Goal: Task Accomplishment & Management: Manage account settings

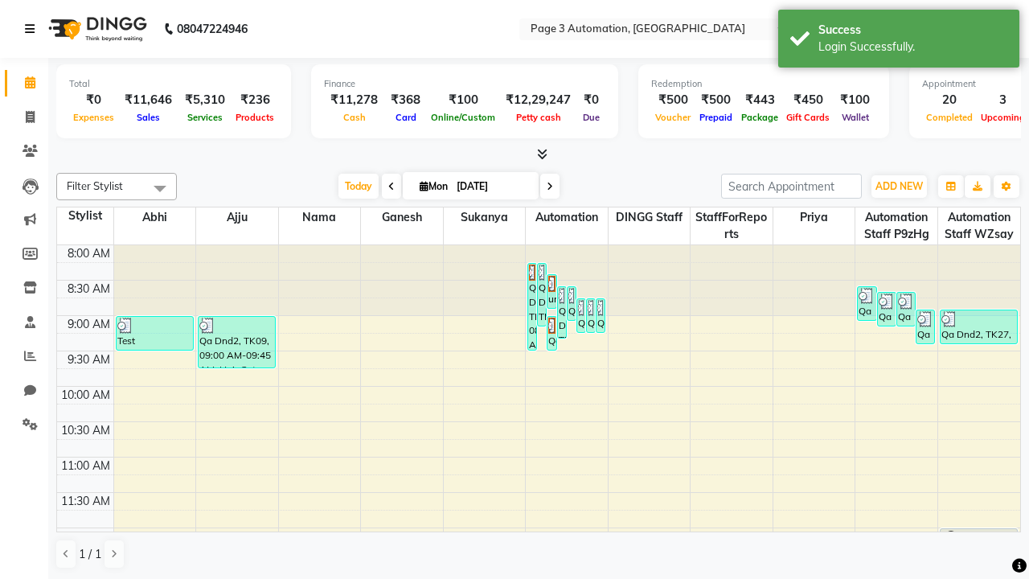
click at [33, 29] on icon at bounding box center [30, 28] width 10 height 11
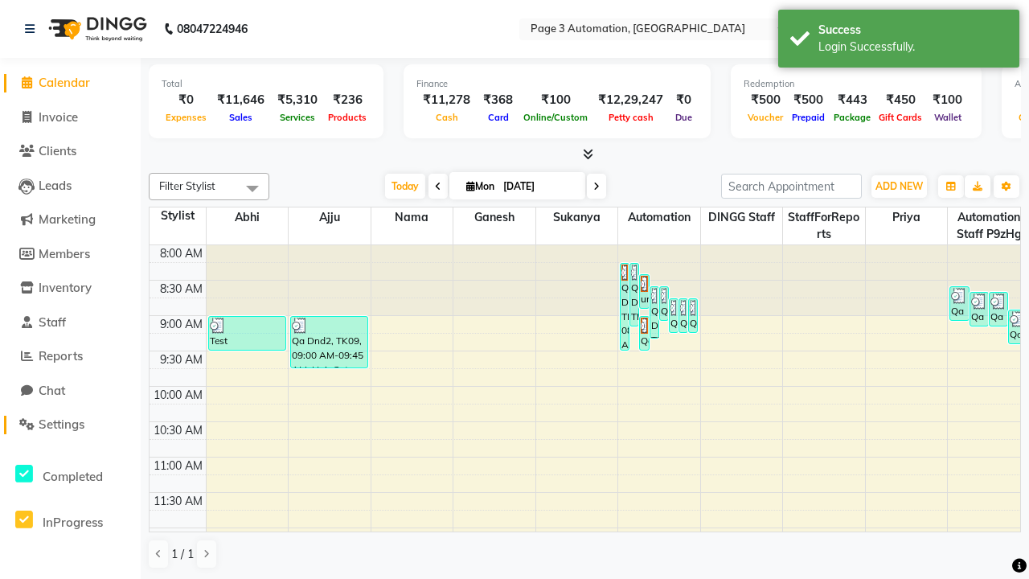
click at [70, 424] on span "Settings" at bounding box center [62, 423] width 46 height 15
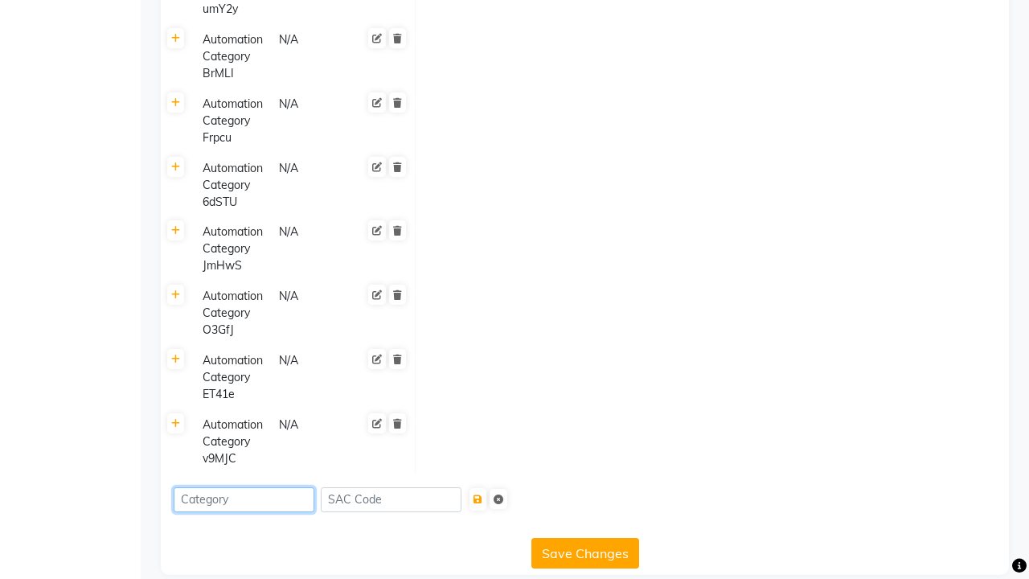
type input "Automation Category 96pUU"
click at [482, 494] on icon "submit" at bounding box center [477, 499] width 9 height 10
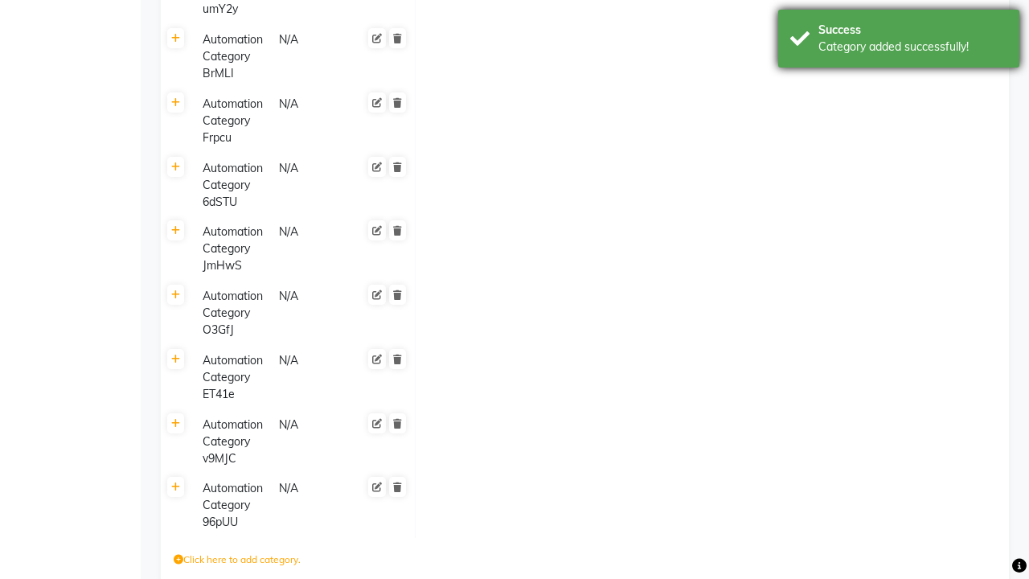
click at [898, 41] on div "Category added successfully!" at bounding box center [912, 47] width 189 height 17
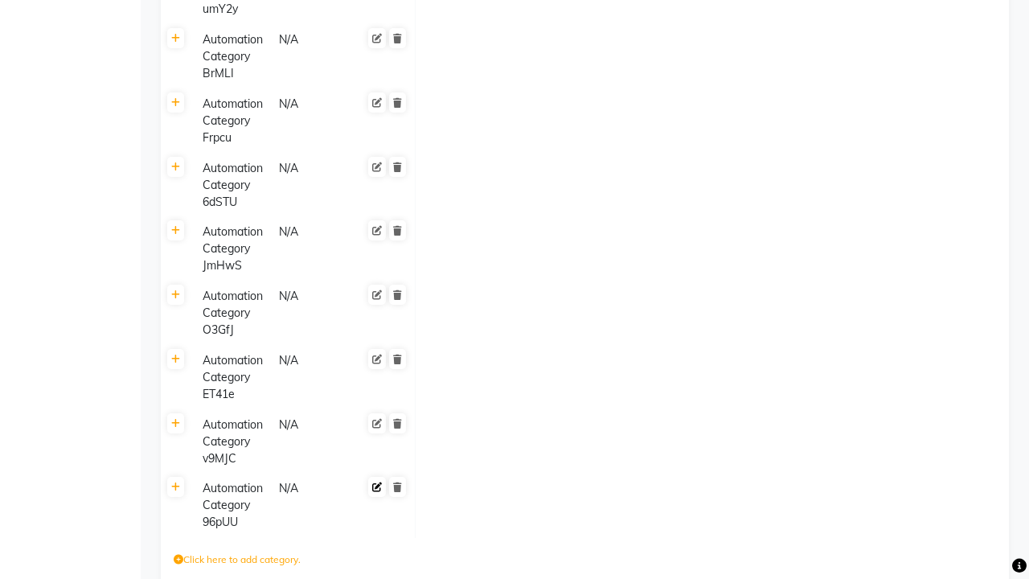
click at [377, 482] on icon at bounding box center [377, 487] width 10 height 10
type input "Automation Category Lg4XM"
click at [397, 478] on span at bounding box center [396, 500] width 27 height 45
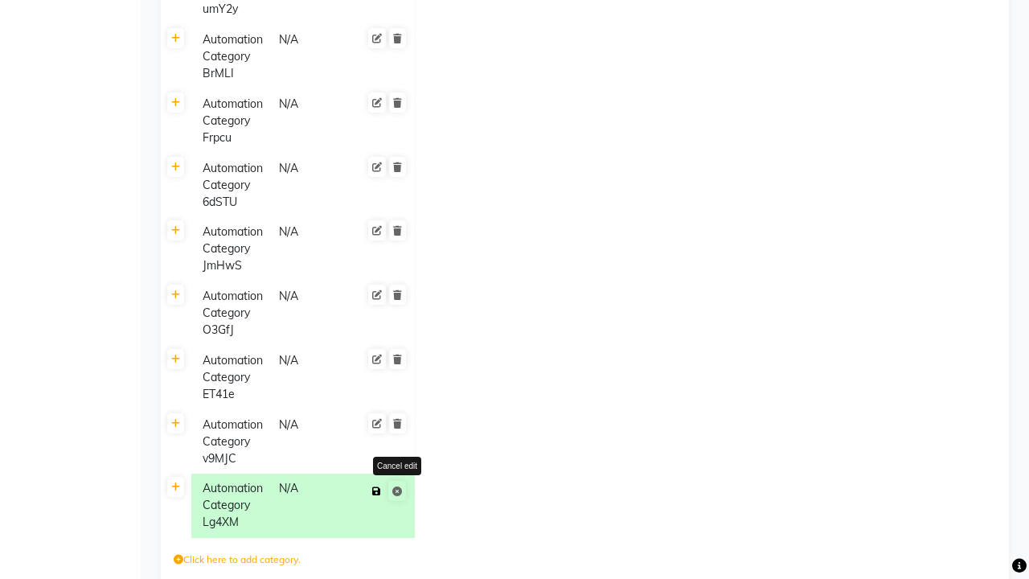
click at [376, 486] on icon at bounding box center [376, 491] width 9 height 10
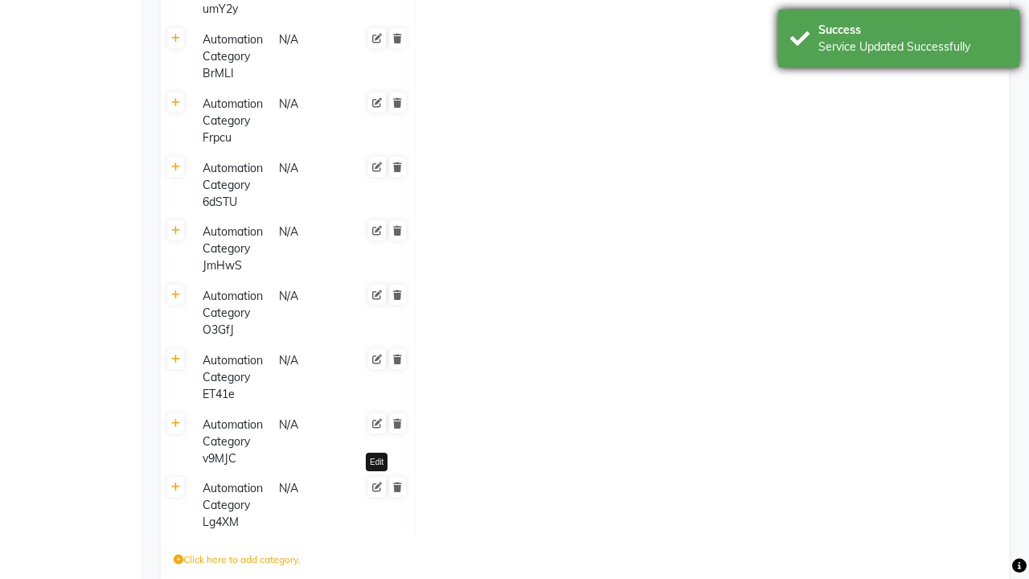
click at [898, 41] on div "Service Updated Successfully" at bounding box center [912, 47] width 189 height 17
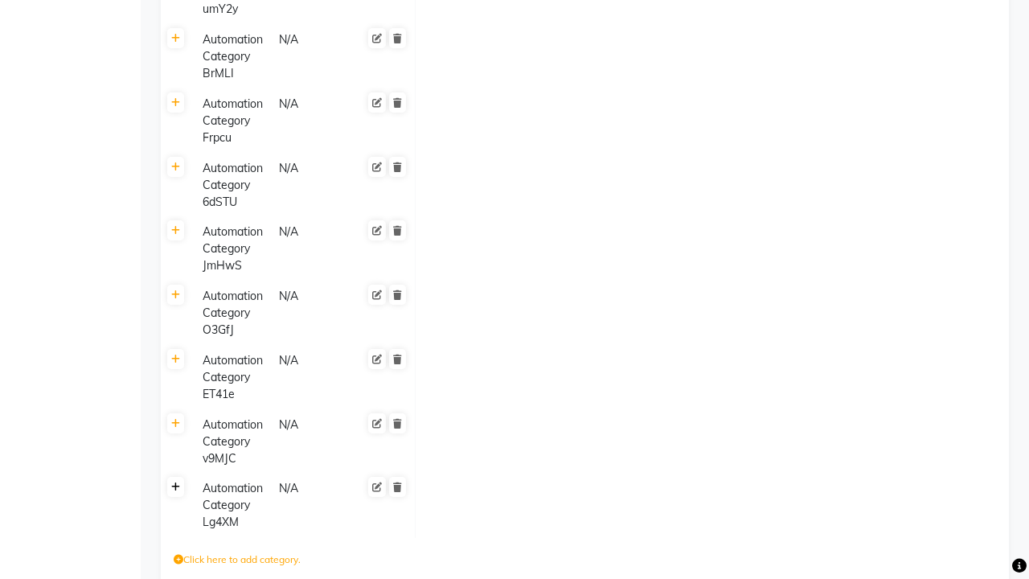
click at [175, 482] on icon at bounding box center [175, 487] width 9 height 10
click at [430, 489] on icon at bounding box center [431, 494] width 10 height 10
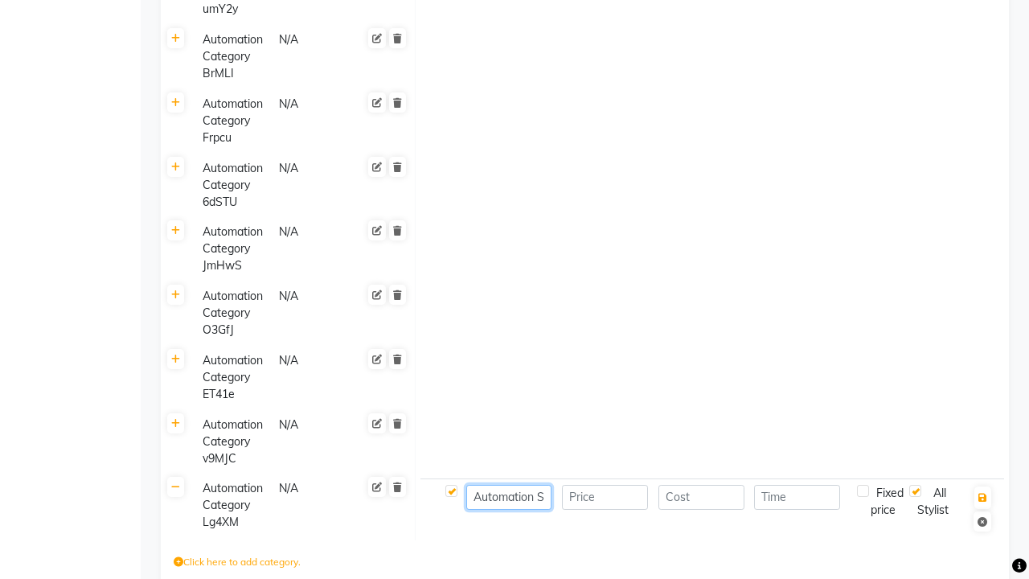
type input "Automation Service- etPOY"
type input "1000"
type input "30"
click at [982, 493] on icon "button" at bounding box center [982, 498] width 9 height 10
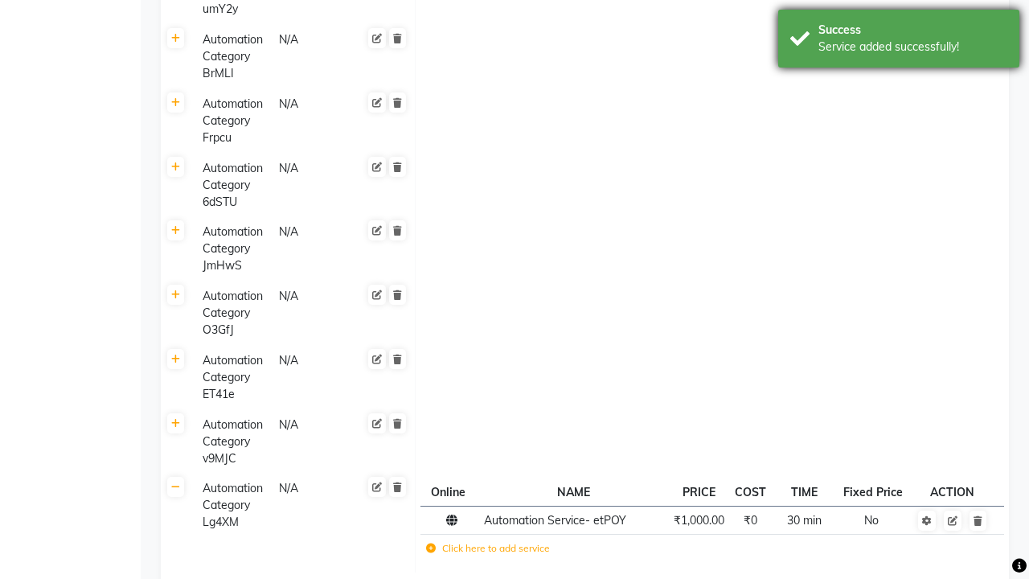
click at [898, 41] on div "Service added successfully!" at bounding box center [912, 47] width 189 height 17
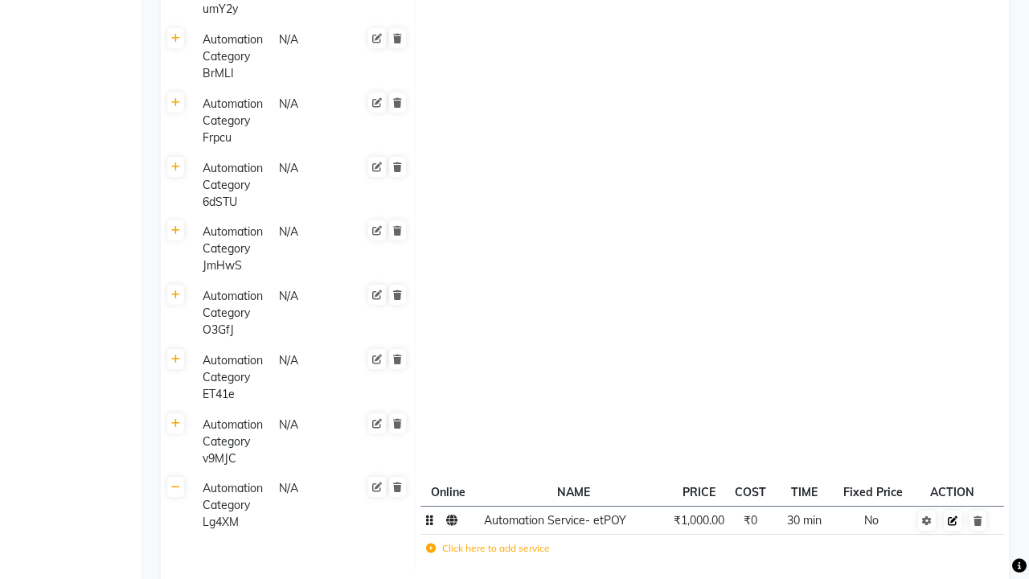
click at [952, 520] on icon at bounding box center [952, 521] width 10 height 10
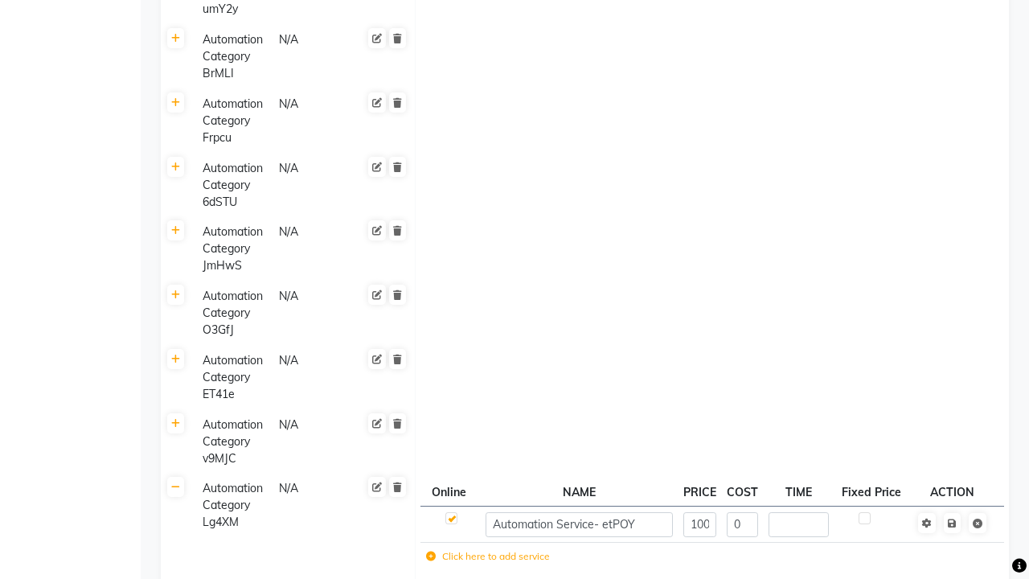
type input "60"
click at [951, 514] on span at bounding box center [962, 522] width 51 height 16
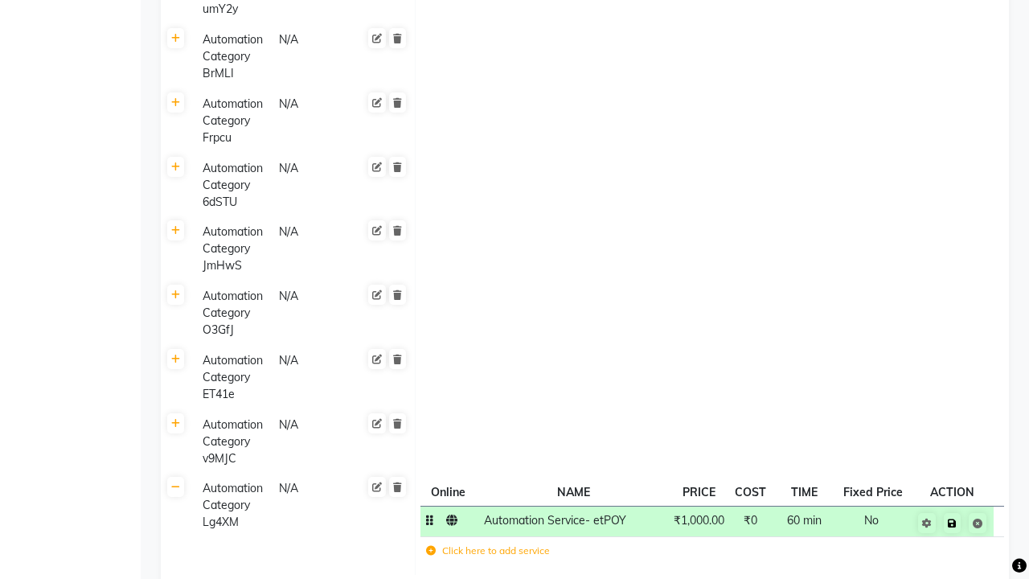
click at [951, 522] on icon at bounding box center [951, 523] width 9 height 10
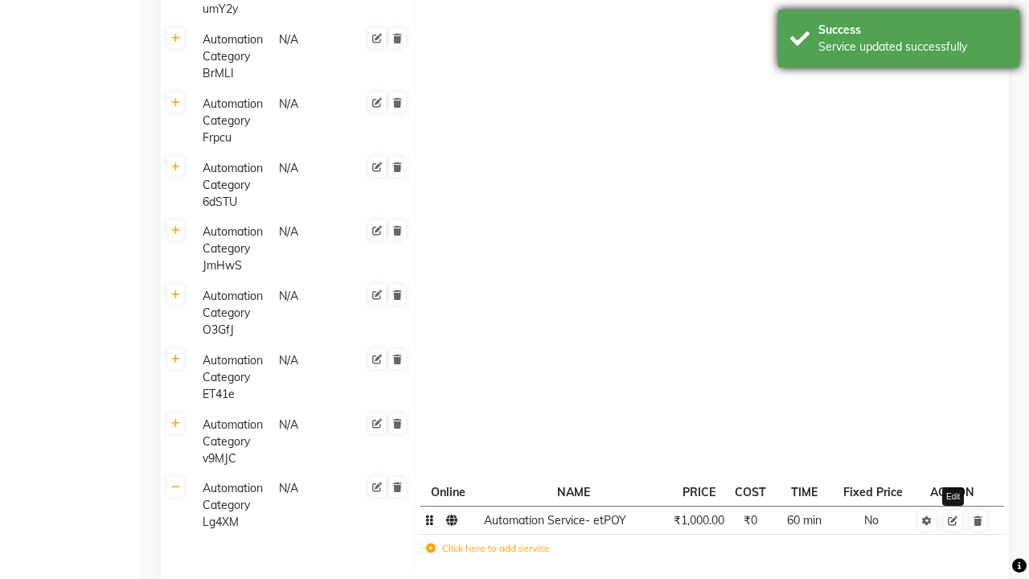
click at [898, 41] on div "Service updated successfully" at bounding box center [912, 47] width 189 height 17
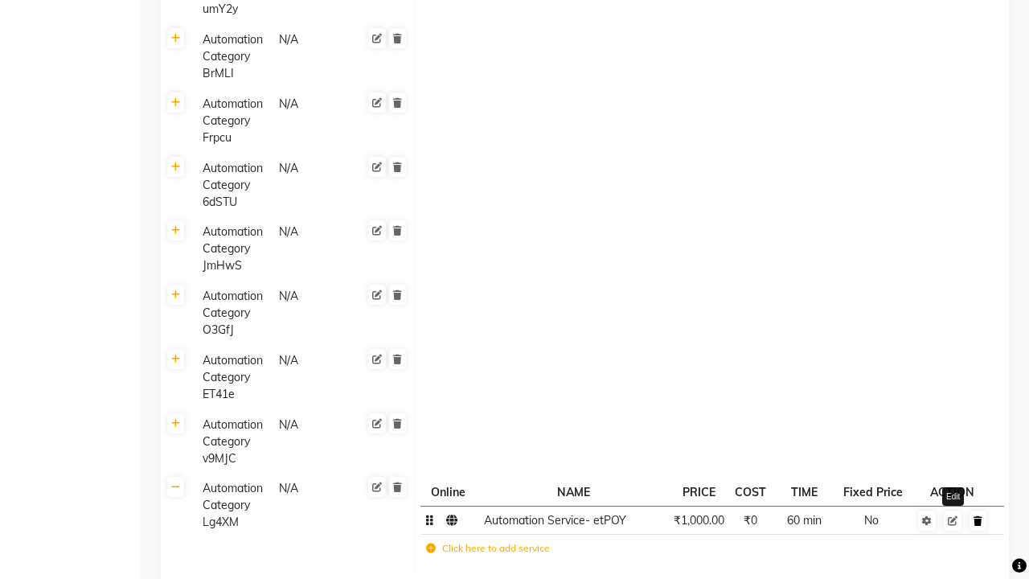
click at [977, 520] on icon at bounding box center [977, 521] width 9 height 10
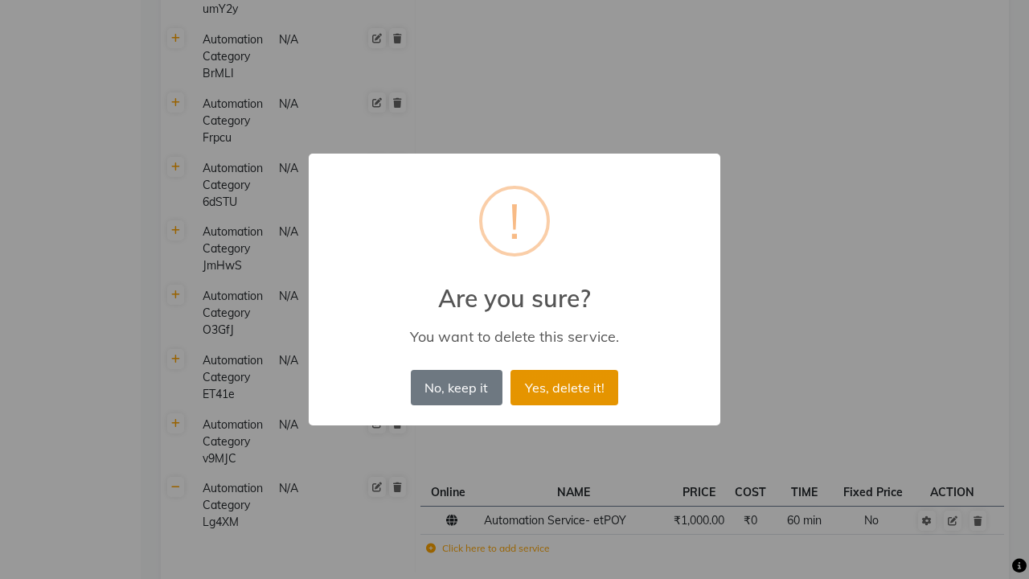
click at [564, 387] on button "Yes, delete it!" at bounding box center [564, 387] width 108 height 35
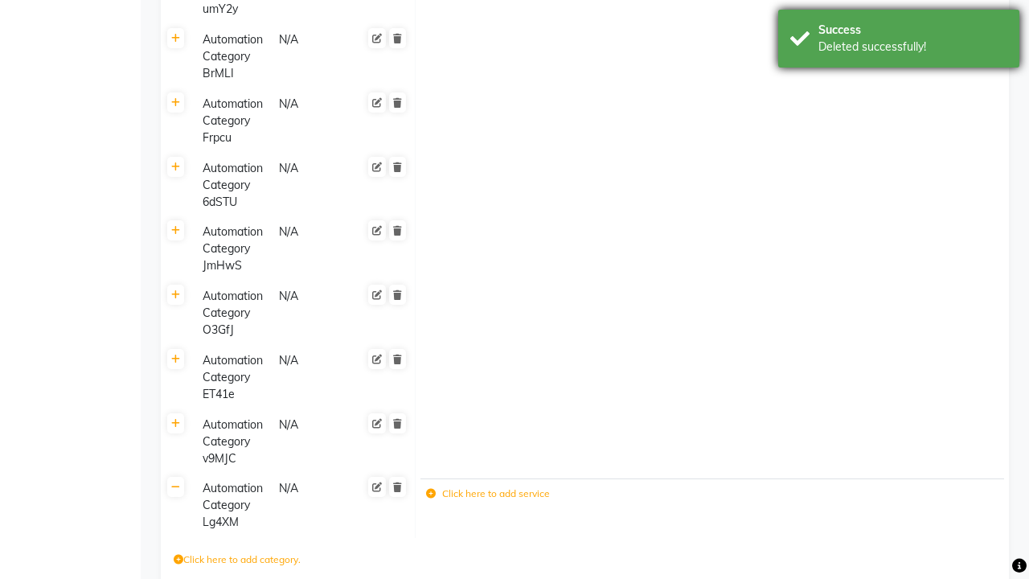
click at [898, 41] on div "Deleted successfully!" at bounding box center [912, 47] width 189 height 17
